Goal: Communication & Community: Answer question/provide support

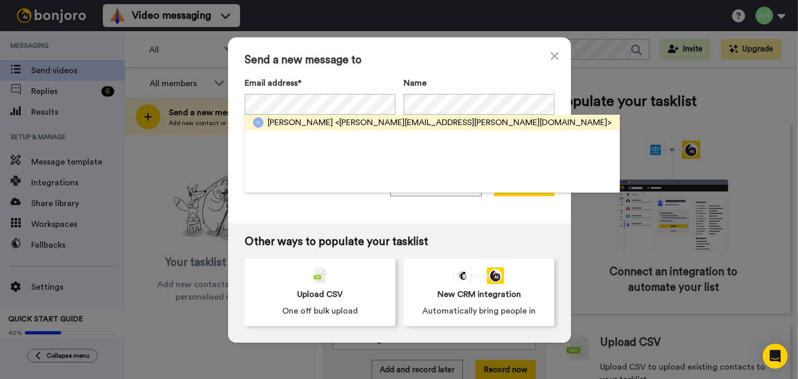
click at [299, 123] on span "Jack Carey" at bounding box center [300, 122] width 65 height 12
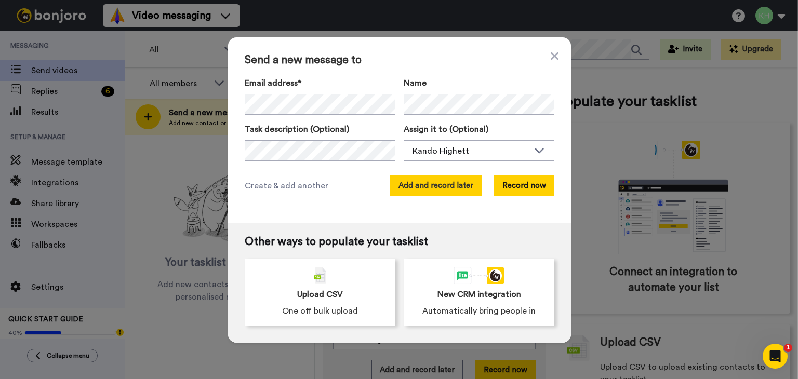
click at [465, 194] on button "Add and record later" at bounding box center [435, 186] width 91 height 21
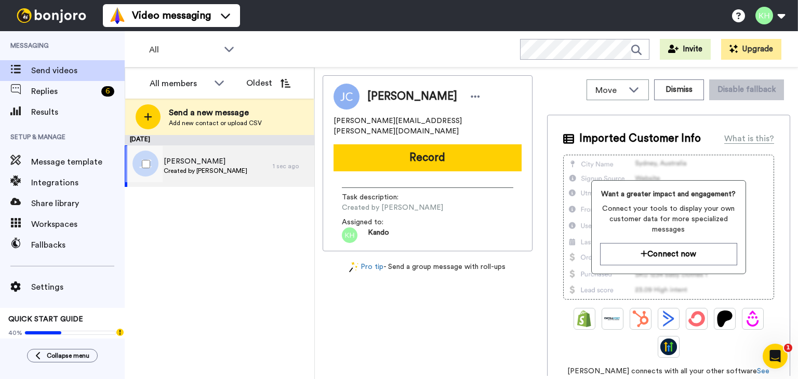
click at [250, 156] on div "Jack Carey Created by Kando Highett" at bounding box center [199, 166] width 148 height 42
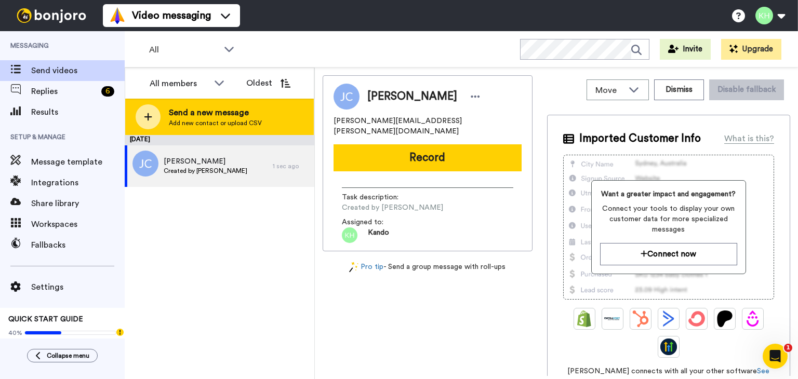
click at [249, 135] on div "Send a new message Add new contact or upload CSV" at bounding box center [219, 117] width 189 height 36
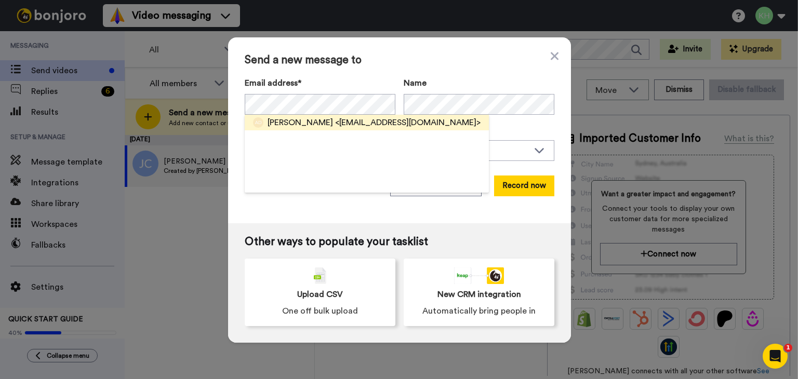
click at [352, 119] on span "<judithandanthony@yahoo.com>" at bounding box center [407, 122] width 145 height 12
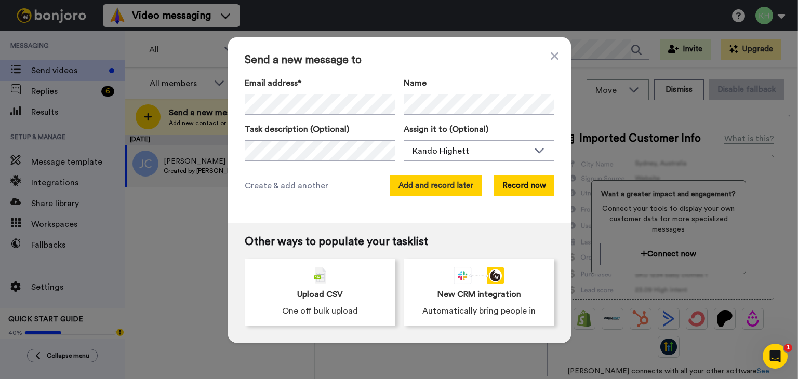
click at [432, 181] on button "Add and record later" at bounding box center [435, 186] width 91 height 21
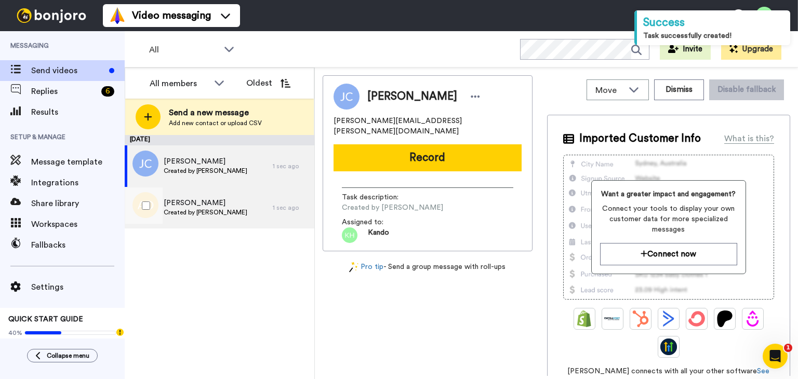
click at [261, 196] on div "Ramona DiGiorgio Created by Kando Highett" at bounding box center [199, 208] width 148 height 42
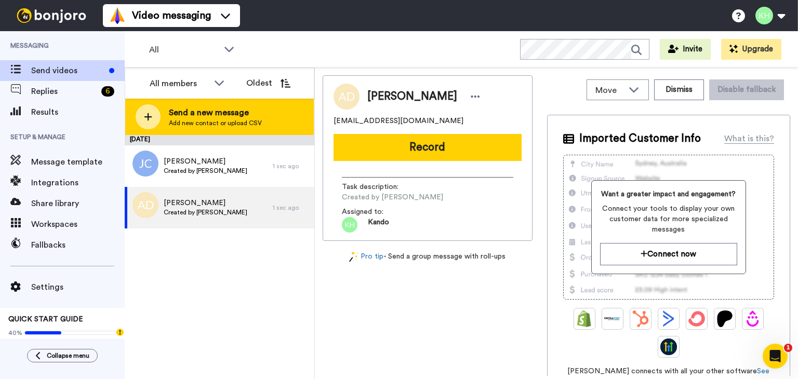
click at [168, 125] on div "Send a new message Add new contact or upload CSV" at bounding box center [219, 117] width 189 height 36
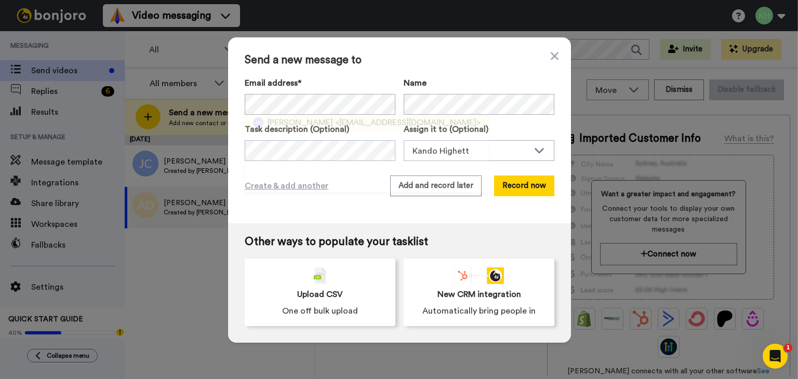
click at [345, 123] on span "<chobden@hotmail.com>" at bounding box center [407, 122] width 145 height 12
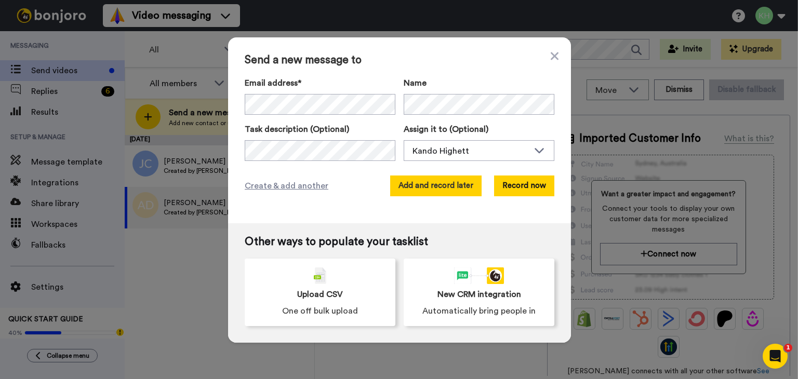
click at [435, 190] on button "Add and record later" at bounding box center [435, 186] width 91 height 21
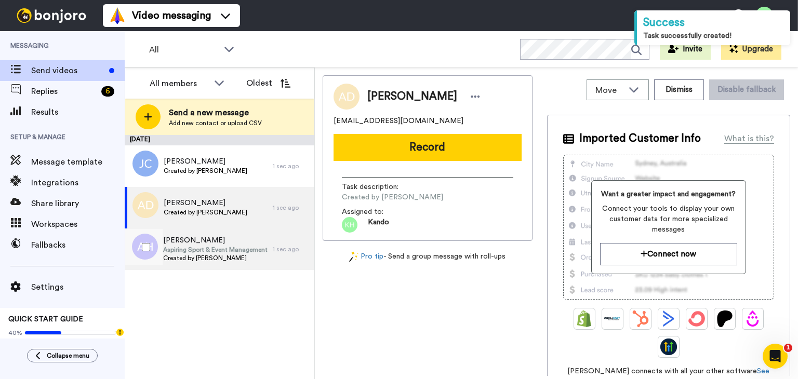
click at [202, 232] on div "Iliana Hobden Aspiring Sport & Event Management Professional Created by Kando H…" at bounding box center [199, 250] width 148 height 42
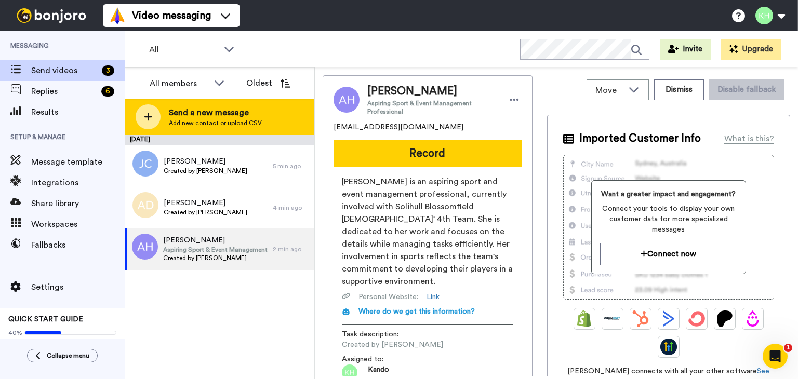
click at [143, 111] on div at bounding box center [148, 116] width 25 height 25
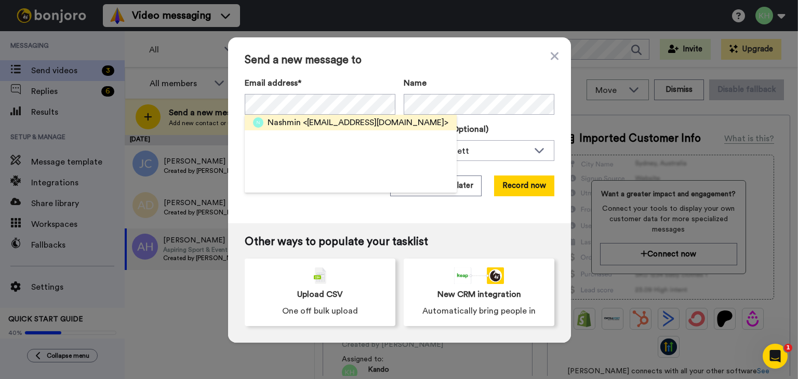
click at [298, 117] on div "Nashmin <parasi.amin@gmail.com>" at bounding box center [358, 122] width 181 height 12
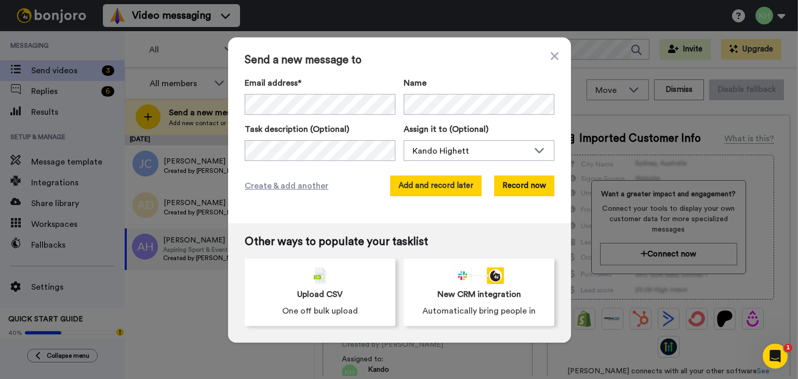
click at [428, 179] on button "Add and record later" at bounding box center [435, 186] width 91 height 21
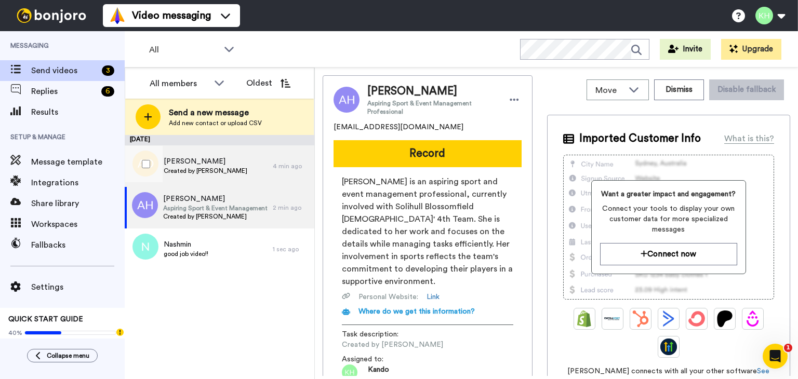
click at [228, 171] on span "Created by [PERSON_NAME]" at bounding box center [206, 171] width 84 height 8
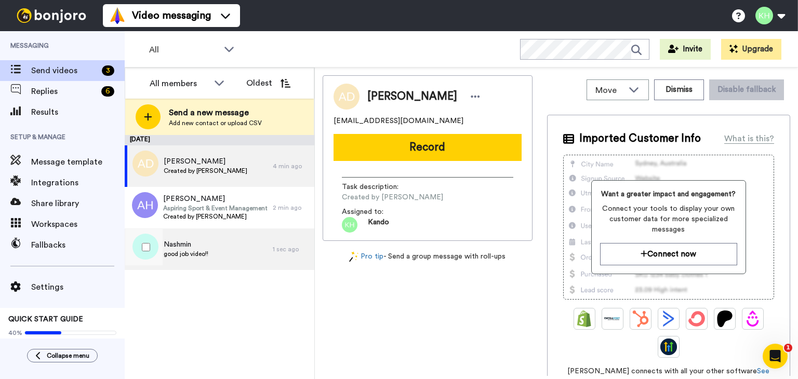
click at [208, 242] on span "Nashmin" at bounding box center [186, 244] width 45 height 10
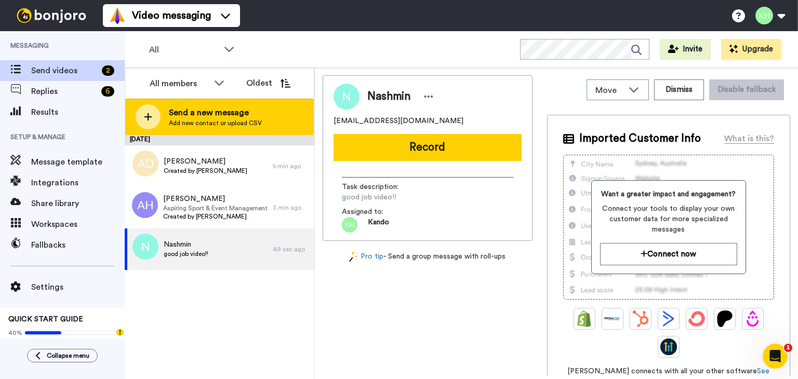
click at [143, 110] on div at bounding box center [148, 116] width 25 height 25
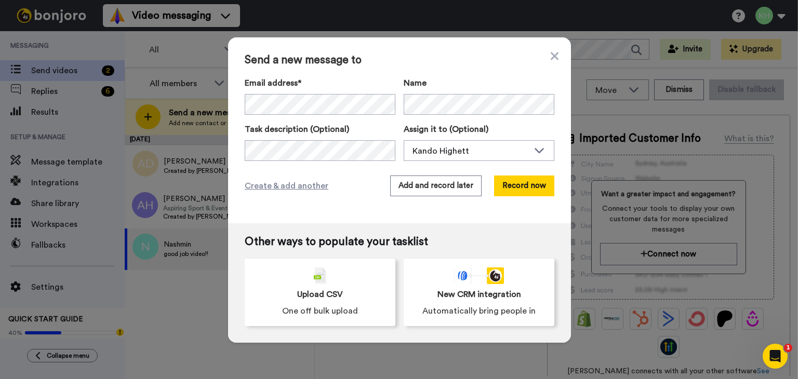
click at [265, 90] on div "Email address*" at bounding box center [320, 96] width 151 height 38
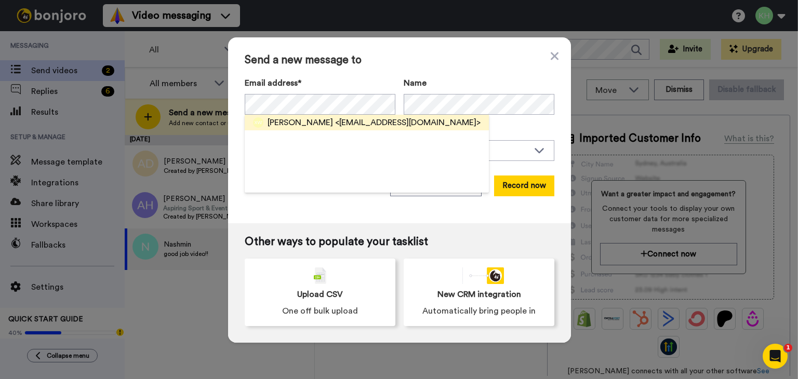
click at [304, 119] on span "Xander Whittle" at bounding box center [300, 122] width 65 height 12
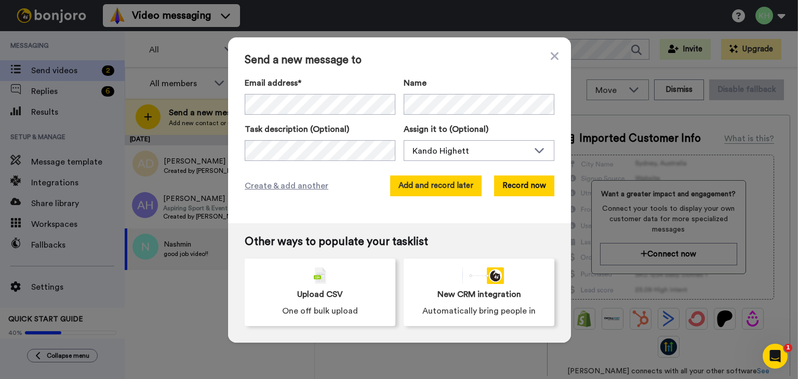
click at [428, 185] on button "Add and record later" at bounding box center [435, 186] width 91 height 21
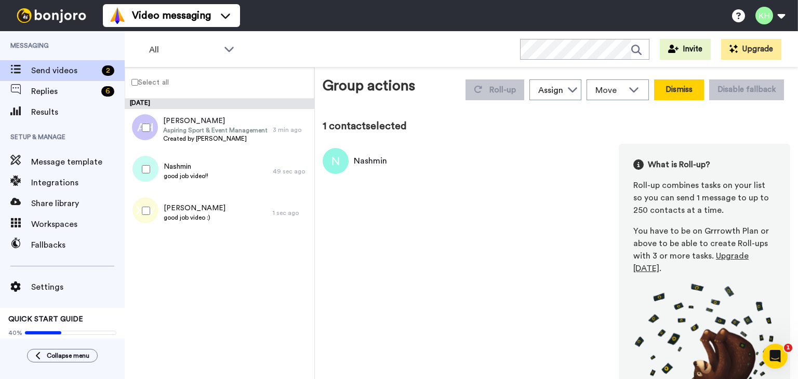
click at [687, 92] on button "Dismiss" at bounding box center [679, 89] width 50 height 21
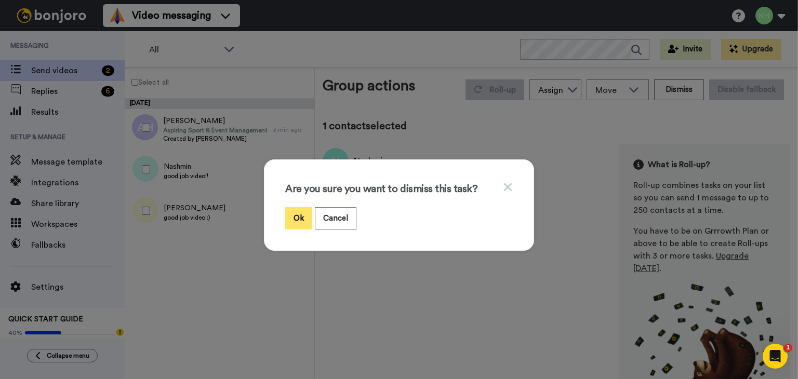
click at [287, 217] on button "Ok" at bounding box center [298, 218] width 27 height 22
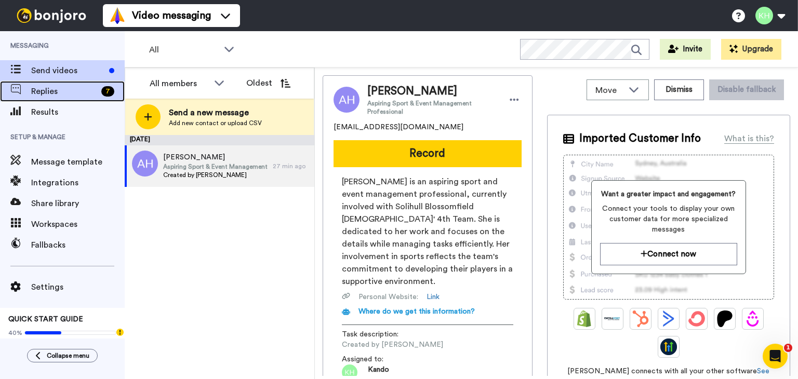
click at [85, 98] on div "Replies 7" at bounding box center [62, 91] width 125 height 21
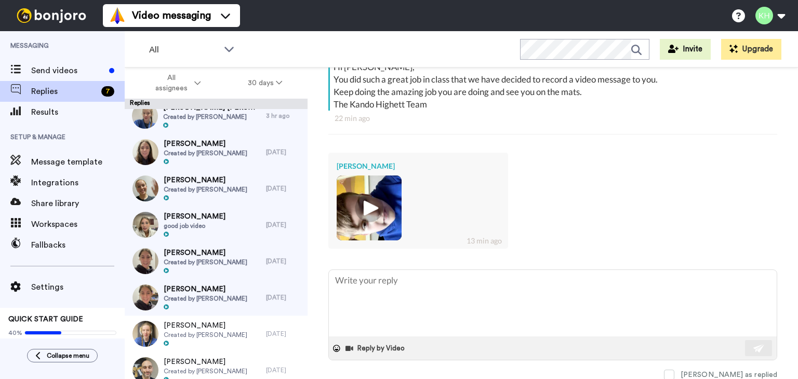
scroll to position [197, 0]
click at [368, 204] on img at bounding box center [369, 208] width 29 height 29
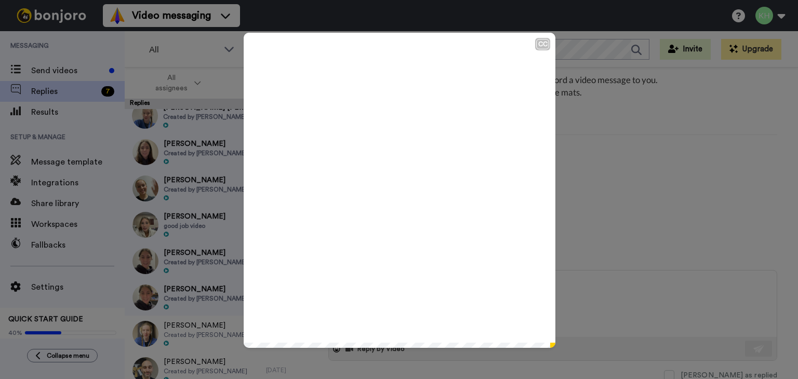
click at [399, 187] on icon at bounding box center [400, 191] width 28 height 28
click at [630, 195] on div "CC Play/Pause 0:07 / 0:07" at bounding box center [399, 189] width 798 height 379
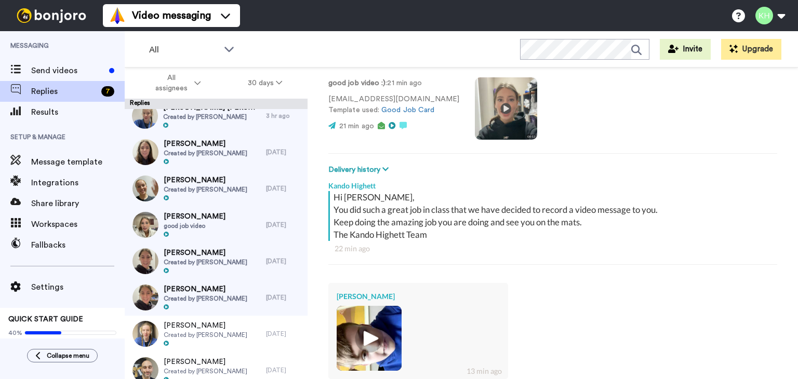
scroll to position [198, 0]
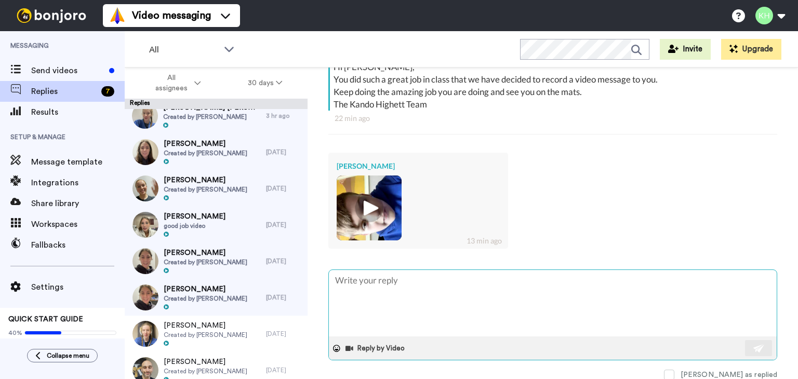
drag, startPoint x: 382, startPoint y: 288, endPoint x: 378, endPoint y: 292, distance: 6.3
click at [378, 292] on textarea at bounding box center [553, 303] width 448 height 66
type textarea ":"
type textarea "x"
type textarea ":)"
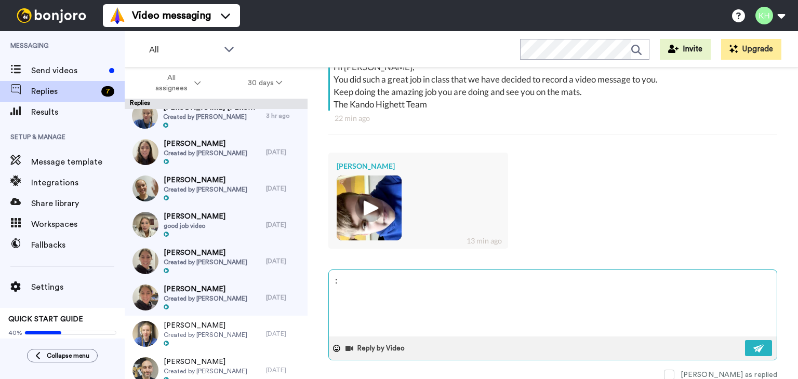
type textarea "x"
type textarea ":)"
type textarea "x"
type textarea ":)"
type textarea "x"
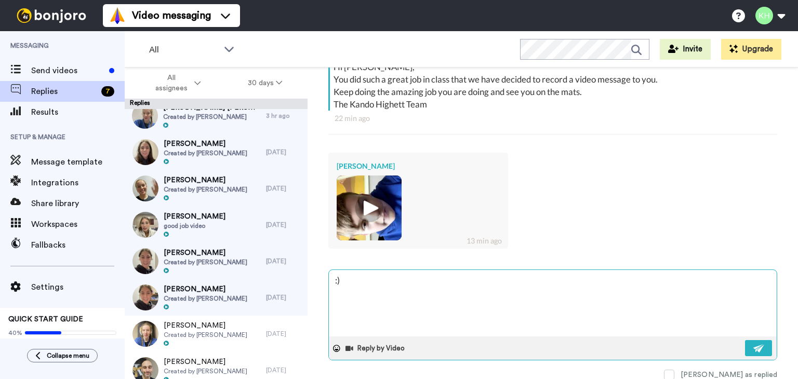
type textarea ":"
type textarea "x"
type textarea "s"
type textarea "x"
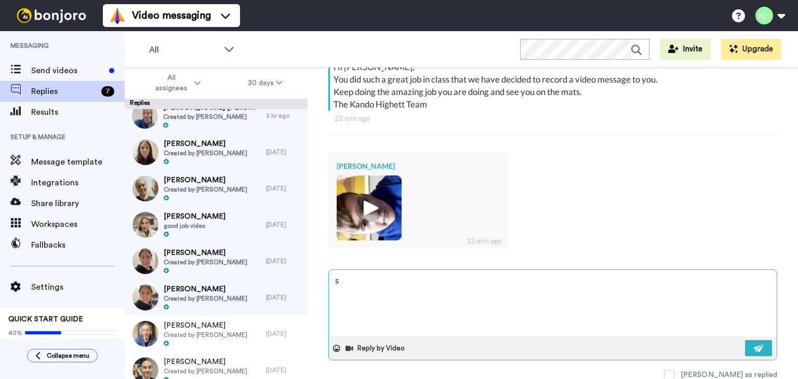
type textarea "se"
type textarea "x"
type textarea "see"
type textarea "x"
type textarea "see"
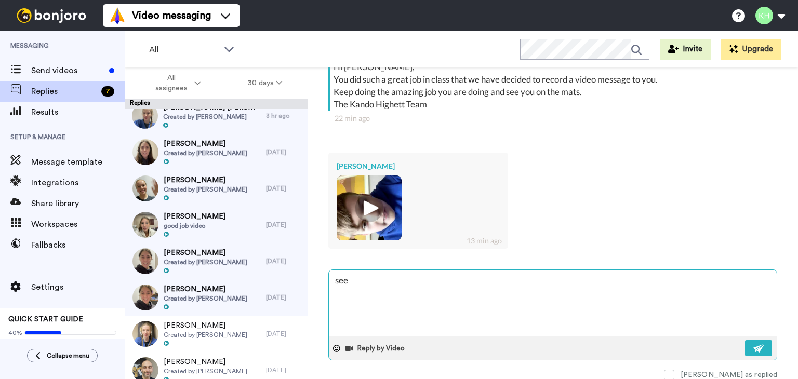
type textarea "x"
type textarea "see y"
type textarea "x"
type textarea "see yo"
type textarea "x"
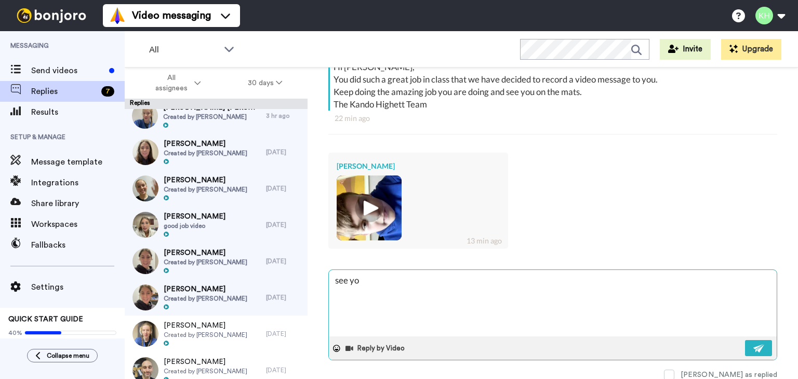
type textarea "see you"
type textarea "x"
type textarea "see you"
type textarea "x"
type textarea "see you n"
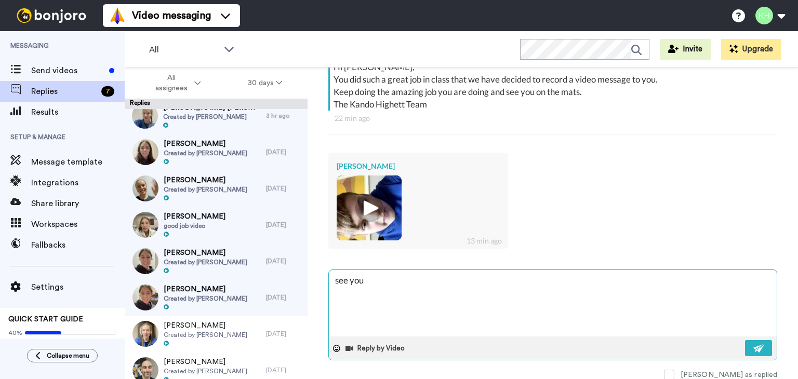
type textarea "x"
type textarea "see you ne"
type textarea "x"
type textarea "see you nex"
type textarea "x"
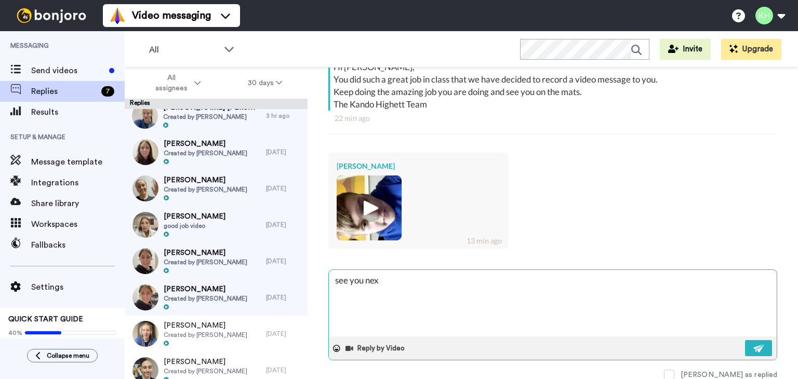
type textarea "see you next"
type textarea "x"
type textarea "see you next"
type textarea "x"
type textarea "see you next t"
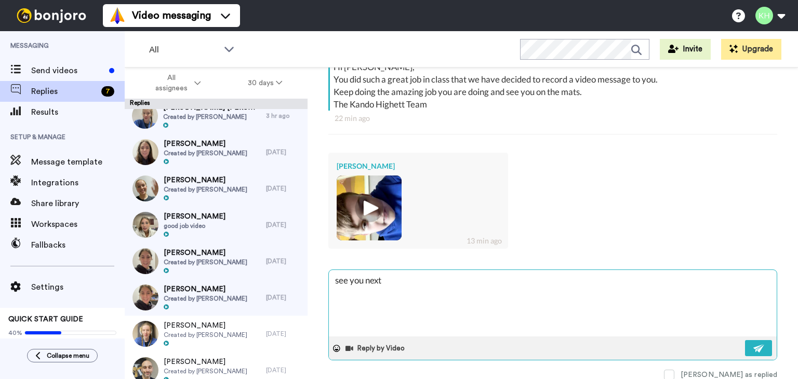
type textarea "x"
type textarea "see you next ti"
type textarea "x"
type textarea "see you next tim"
type textarea "x"
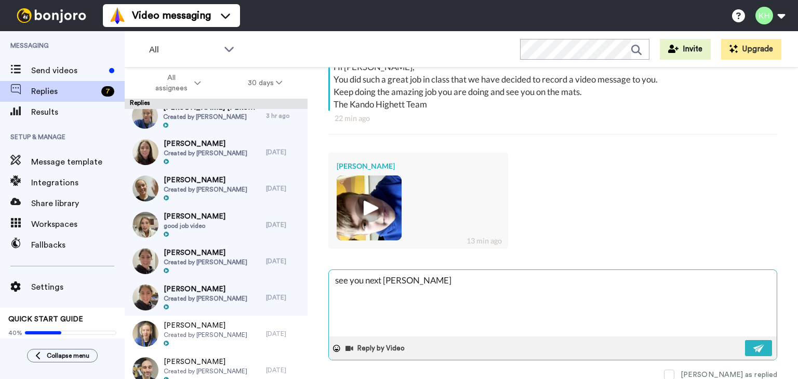
type textarea "see you next time"
type textarea "x"
type textarea "see you next time"
type textarea "x"
type textarea "see you next time :"
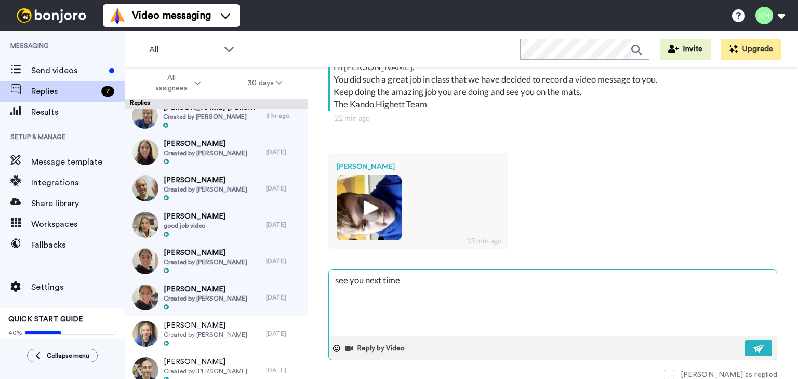
type textarea "x"
type textarea "see you next time :)"
type textarea "x"
type textarea "see you next time :)"
click at [745, 347] on button at bounding box center [758, 348] width 27 height 16
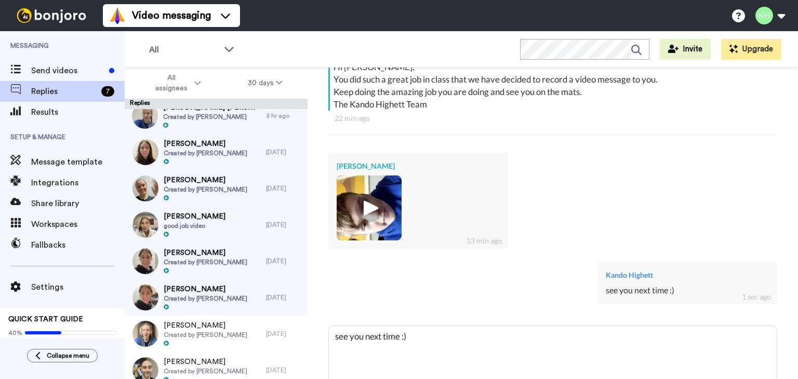
type textarea "x"
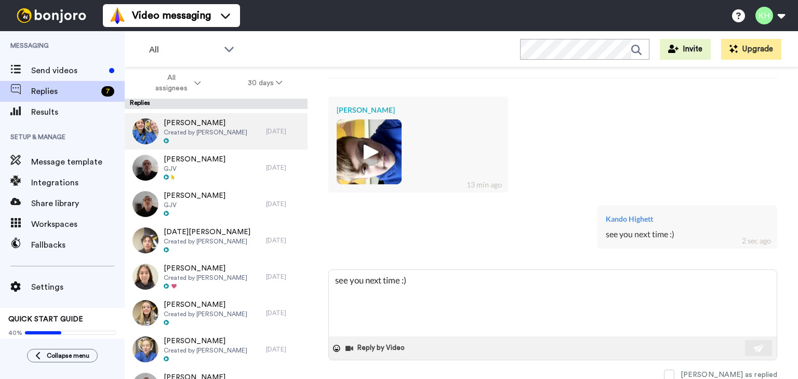
scroll to position [451, 0]
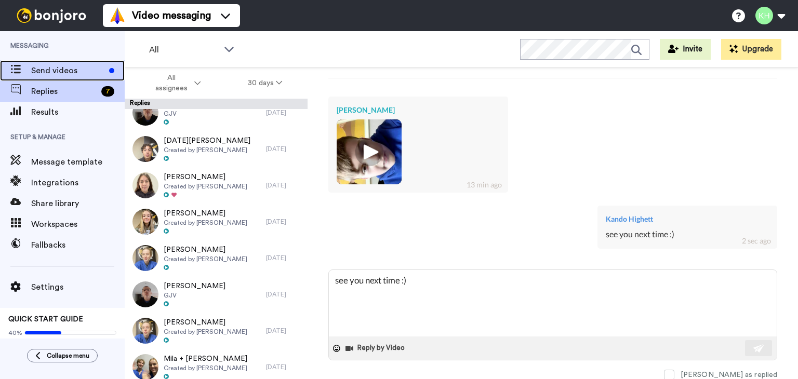
click at [32, 68] on span "Send videos" at bounding box center [68, 70] width 74 height 12
